Goal: Transaction & Acquisition: Purchase product/service

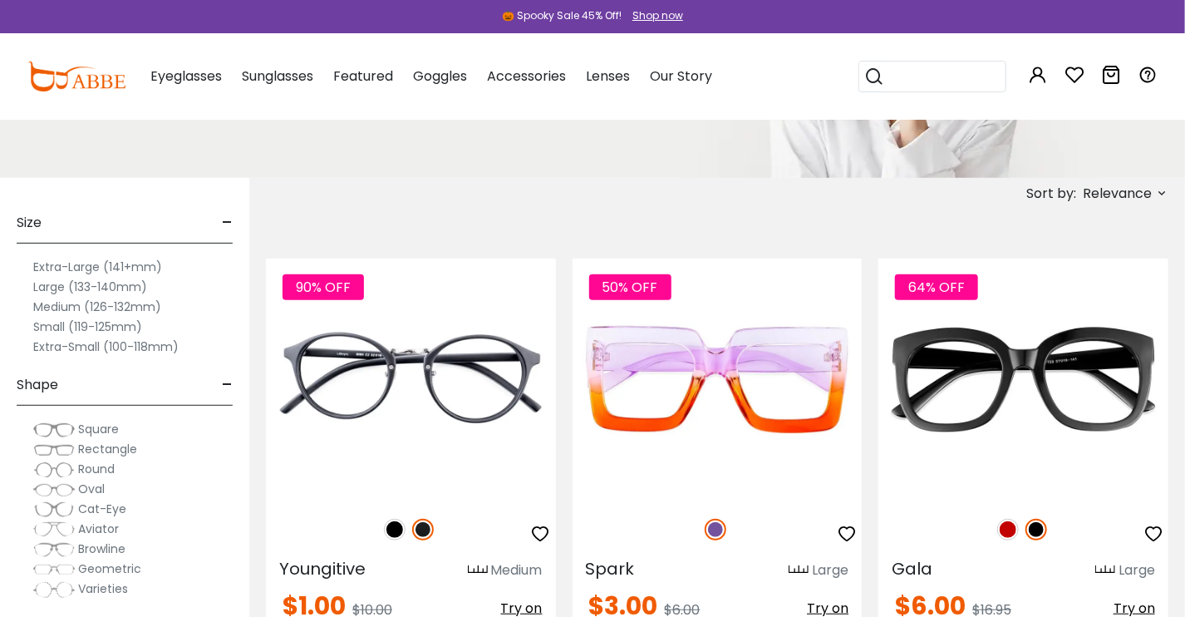
scroll to position [243, 0]
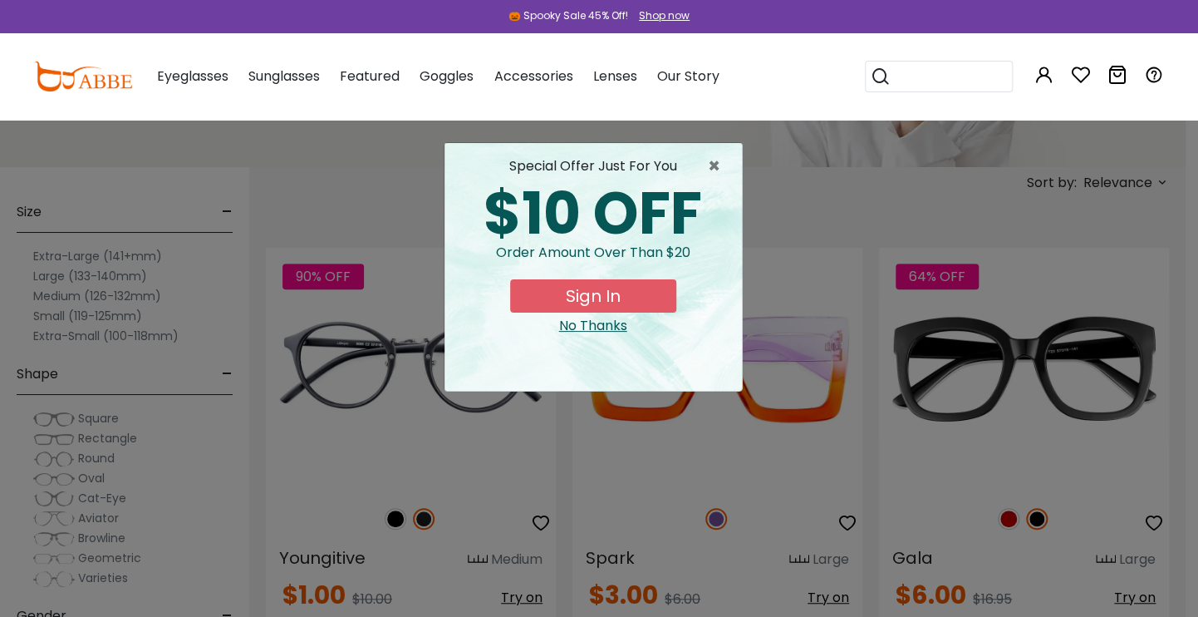
drag, startPoint x: 96, startPoint y: 294, endPoint x: 101, endPoint y: 303, distance: 10.4
click at [98, 298] on div "× special offer just for you $10 OFF Order amount over than $20 Sign In No Than…" at bounding box center [599, 308] width 1198 height 617
click at [137, 294] on div "× special offer just for you $10 OFF Order amount over than $20 Sign In No Than…" at bounding box center [599, 308] width 1198 height 617
click at [708, 161] on span "×" at bounding box center [718, 166] width 21 height 20
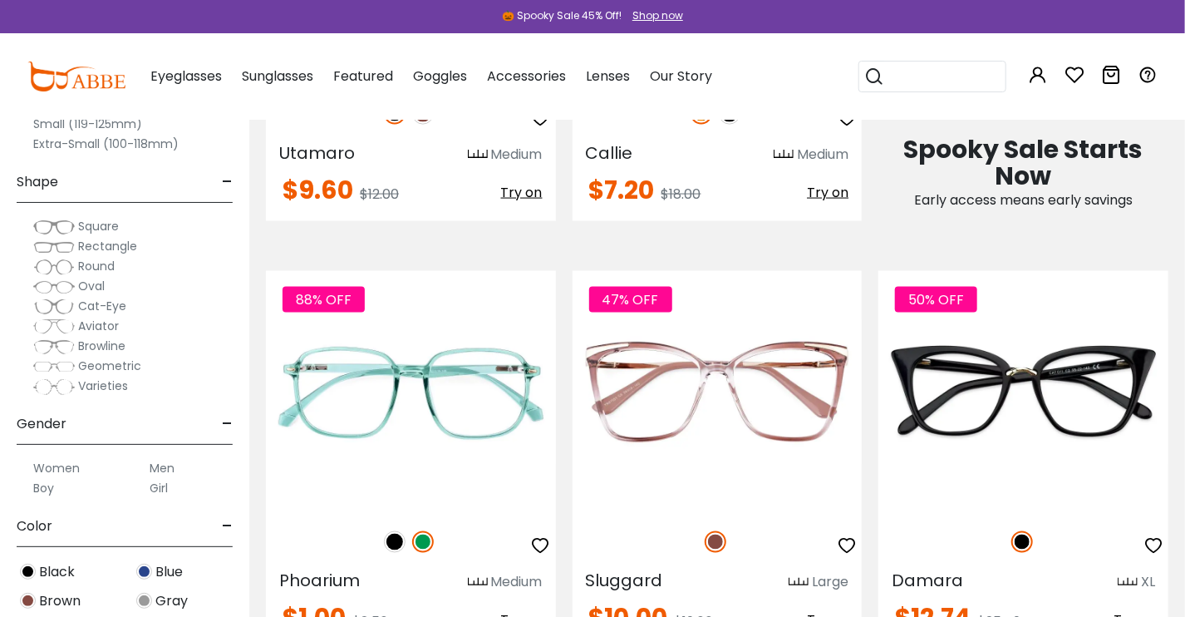
scroll to position [1099, 0]
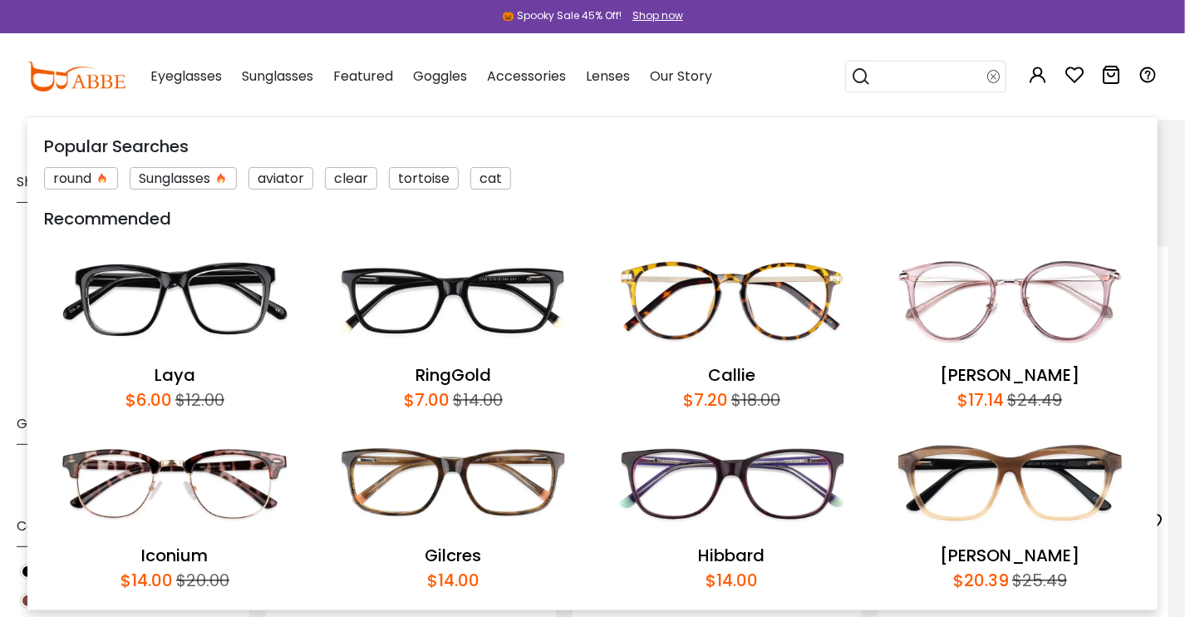
drag, startPoint x: 1189, startPoint y: 111, endPoint x: 1038, endPoint y: 147, distance: 155.4
click at [996, 75] on div "Popular Searches round Sunglasses aviator clear tortoise cat Recommended Laya $…" at bounding box center [928, 76] width 166 height 86
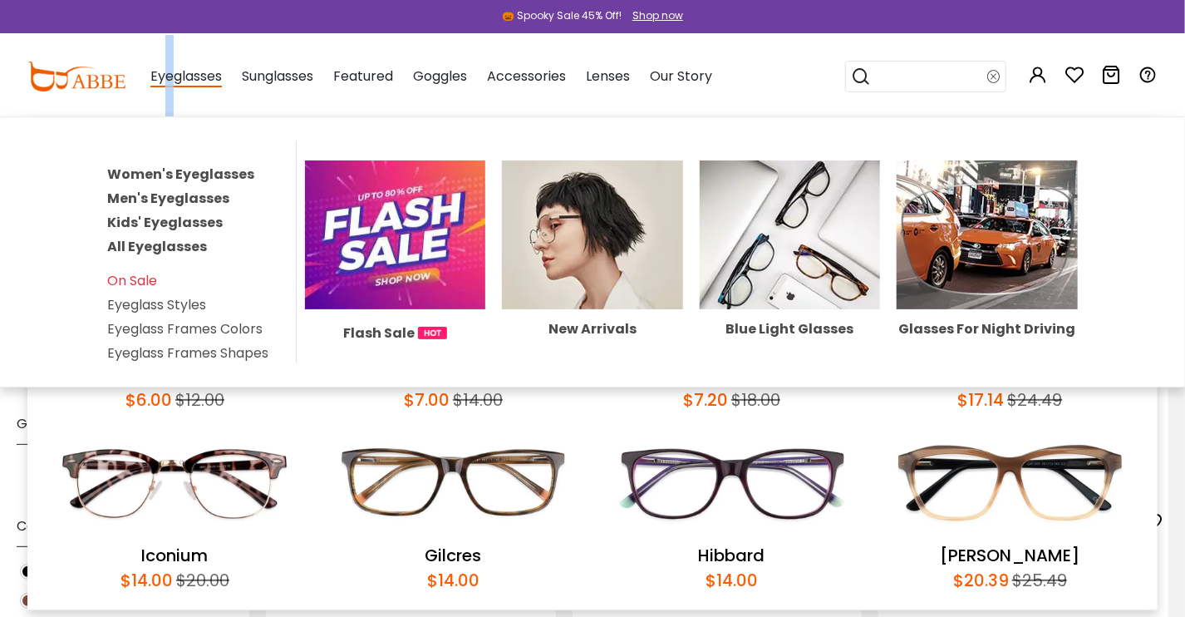
click at [170, 81] on span "Eyeglasses" at bounding box center [185, 76] width 71 height 21
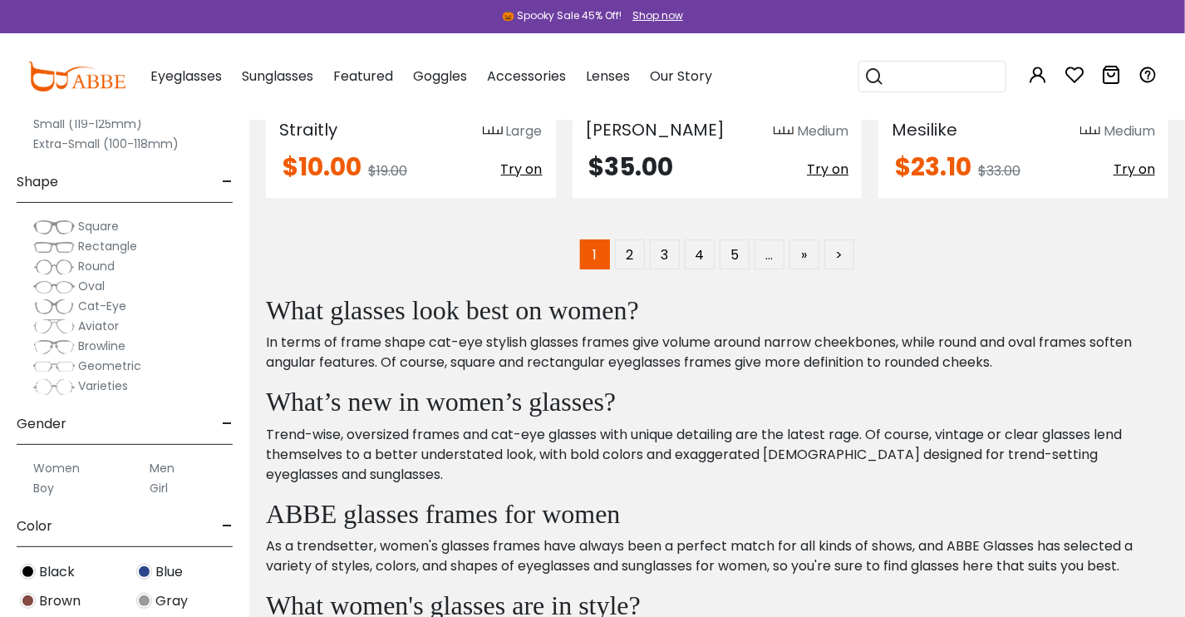
scroll to position [8828, 0]
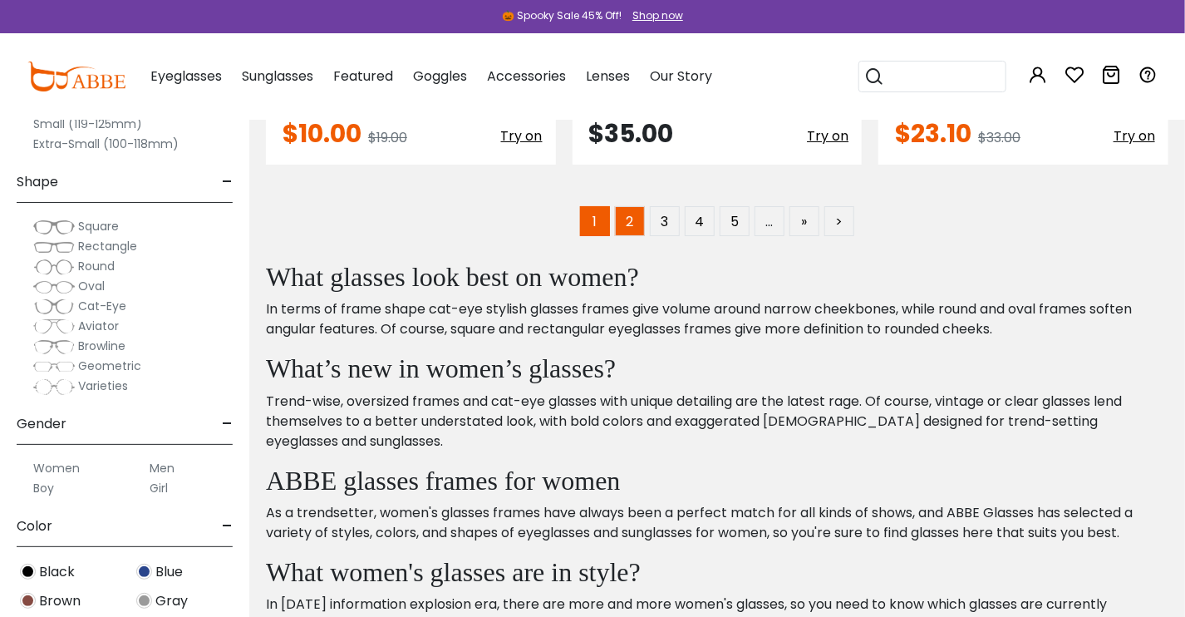
click at [632, 224] on link "2" at bounding box center [630, 221] width 30 height 30
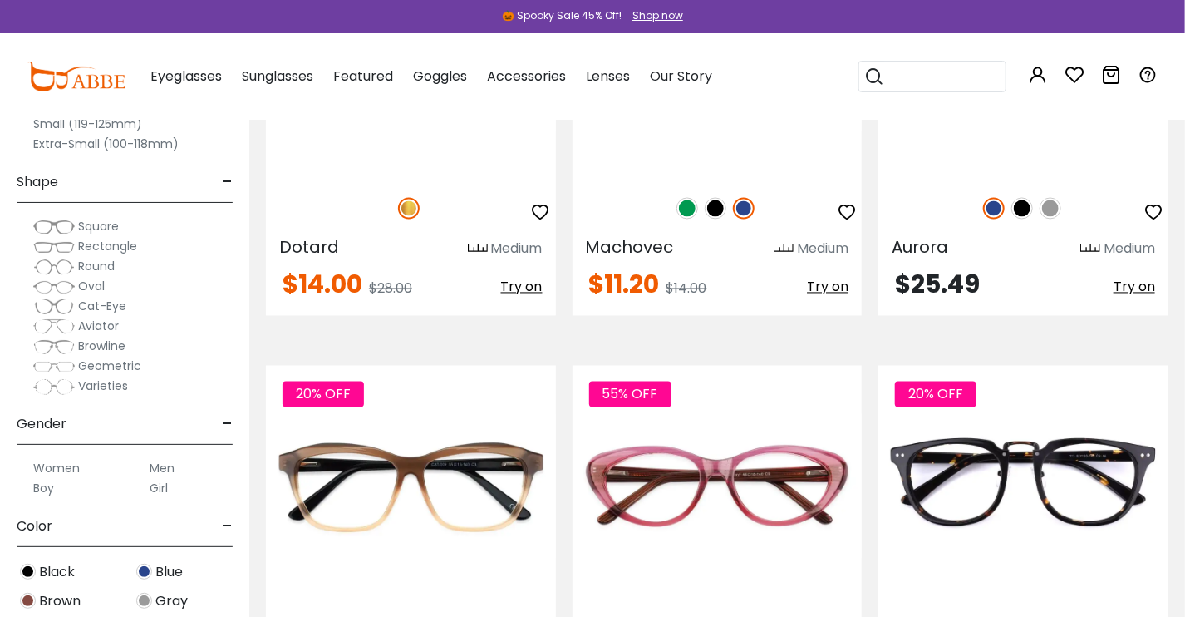
scroll to position [1417, 0]
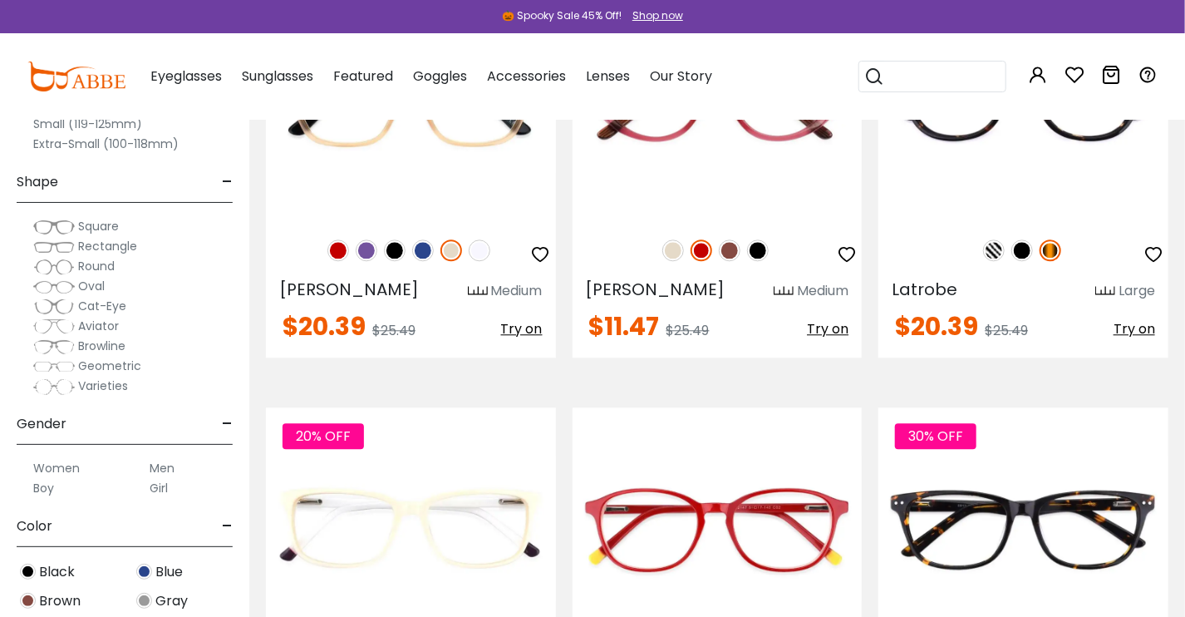
scroll to position [1893, 0]
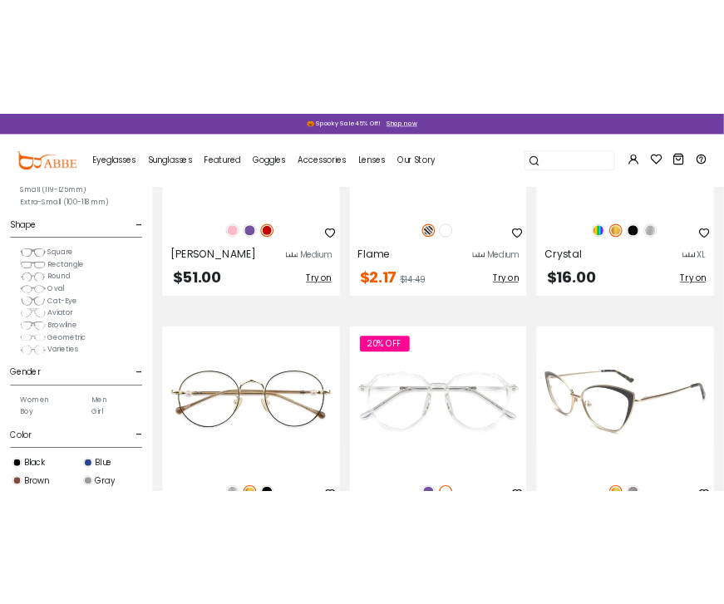
scroll to position [5472, 0]
